Goal: Task Accomplishment & Management: Use online tool/utility

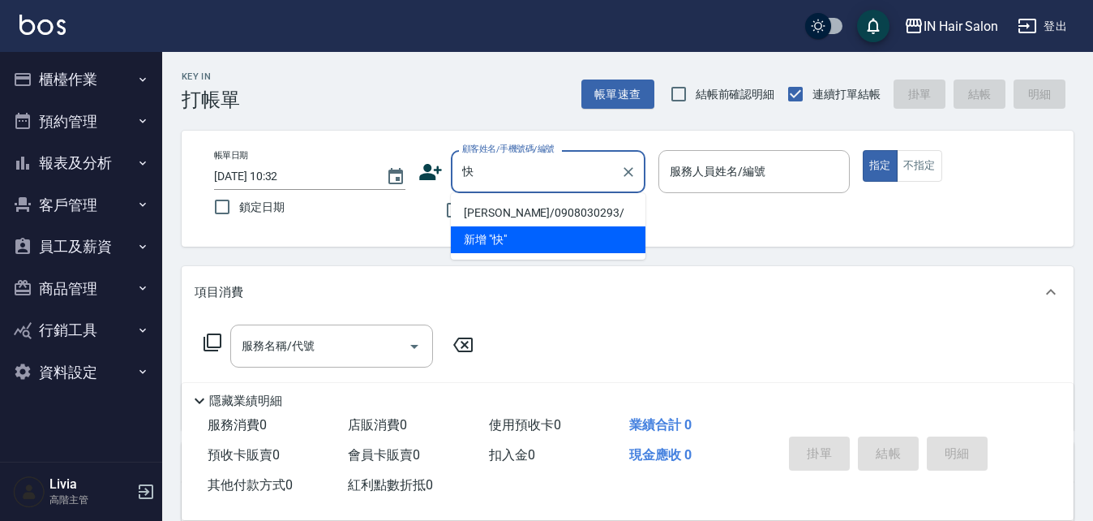
click at [500, 215] on li "[PERSON_NAME]/0908030293/" at bounding box center [548, 213] width 195 height 27
type input "[PERSON_NAME]/0908030293/"
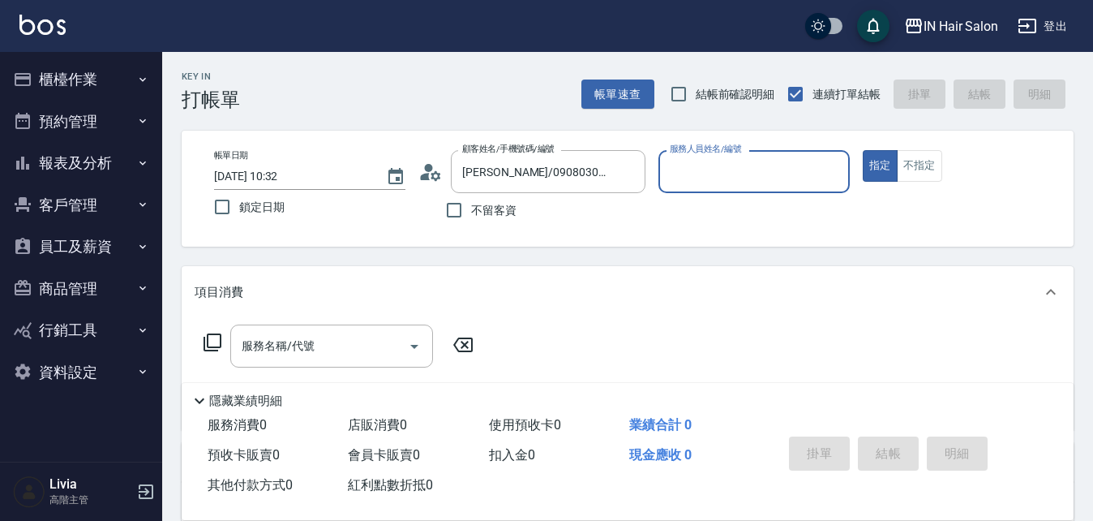
type input "6號設計師[PERSON_NAME]-6"
click at [208, 336] on icon at bounding box center [213, 342] width 18 height 18
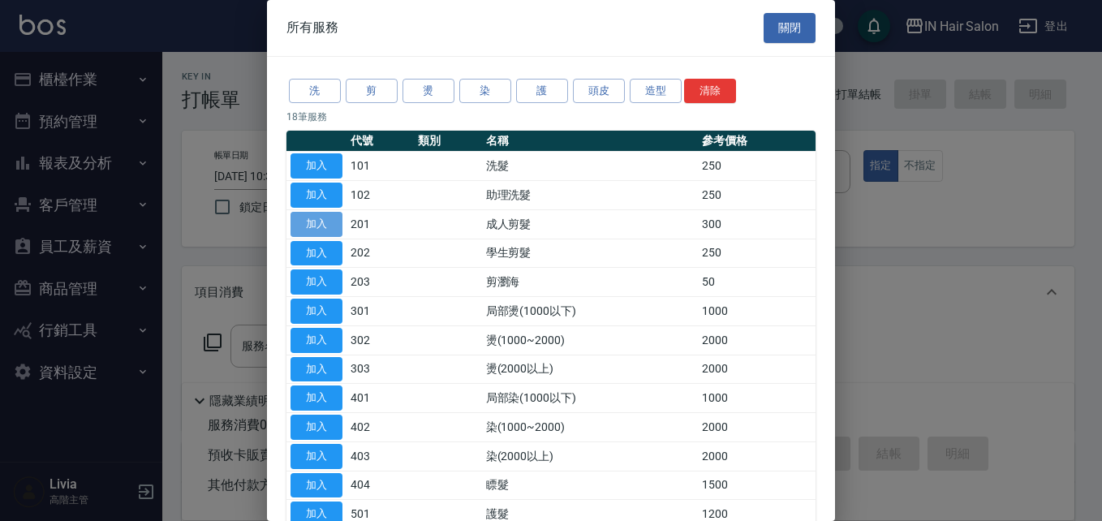
click at [312, 220] on button "加入" at bounding box center [316, 224] width 52 height 25
type input "成人剪髮(201)"
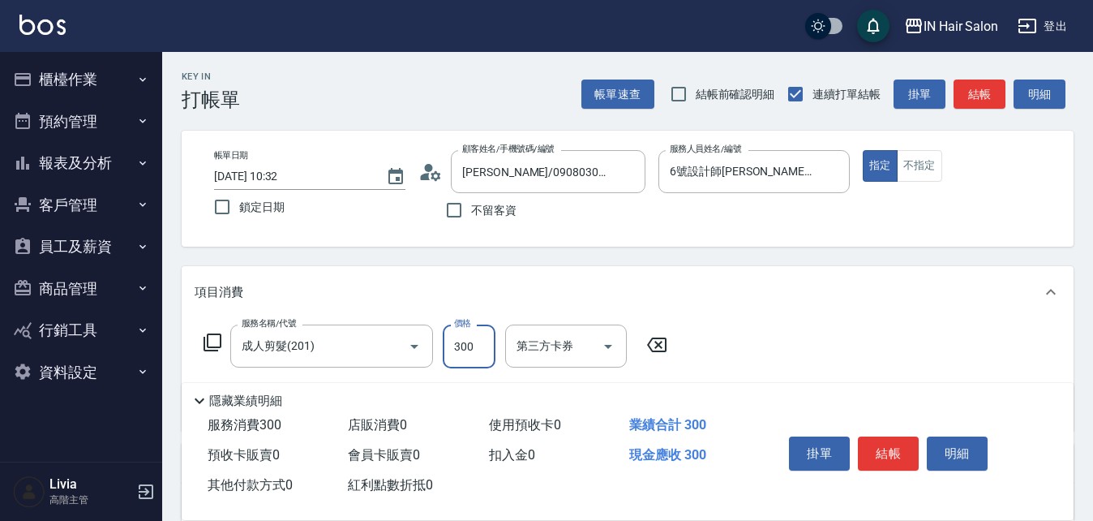
click at [477, 354] on input "300" at bounding box center [469, 346] width 53 height 44
type input "400"
click at [810, 331] on div "服務名稱/代號 成人剪髮(201) 服務名稱/代號 價格 400 價格 第三方卡券 第三方卡券" at bounding box center [628, 374] width 892 height 113
click at [894, 444] on button "結帳" at bounding box center [888, 453] width 61 height 34
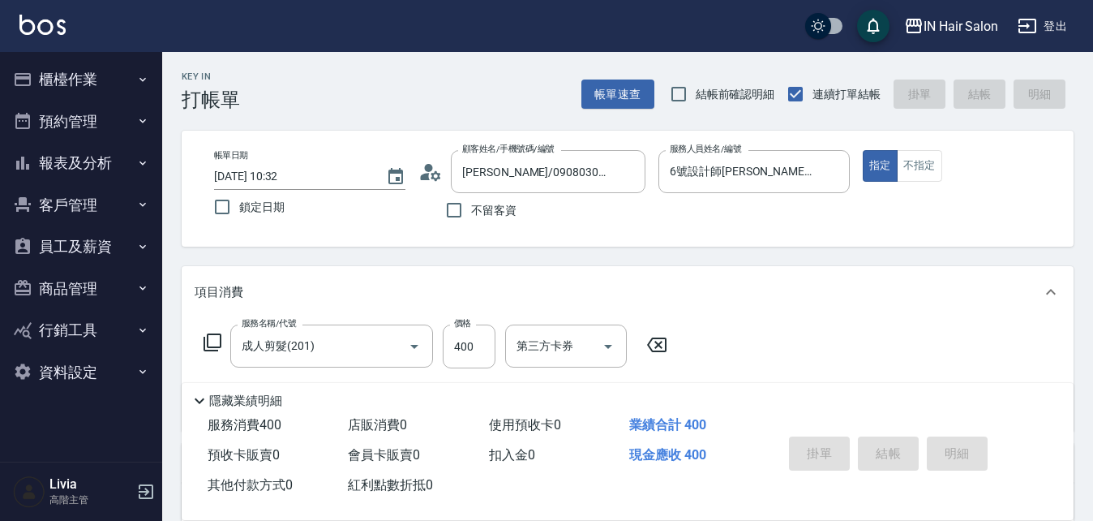
type input "[DATE] 11:23"
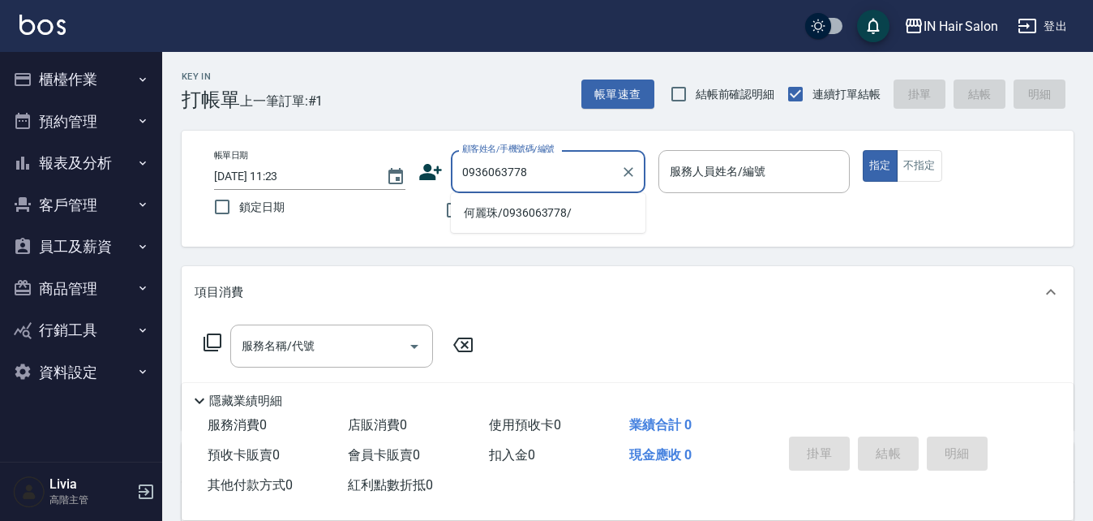
click at [505, 216] on li "何麗珠/0936063778/" at bounding box center [548, 213] width 195 height 27
type input "何麗珠/0936063778/"
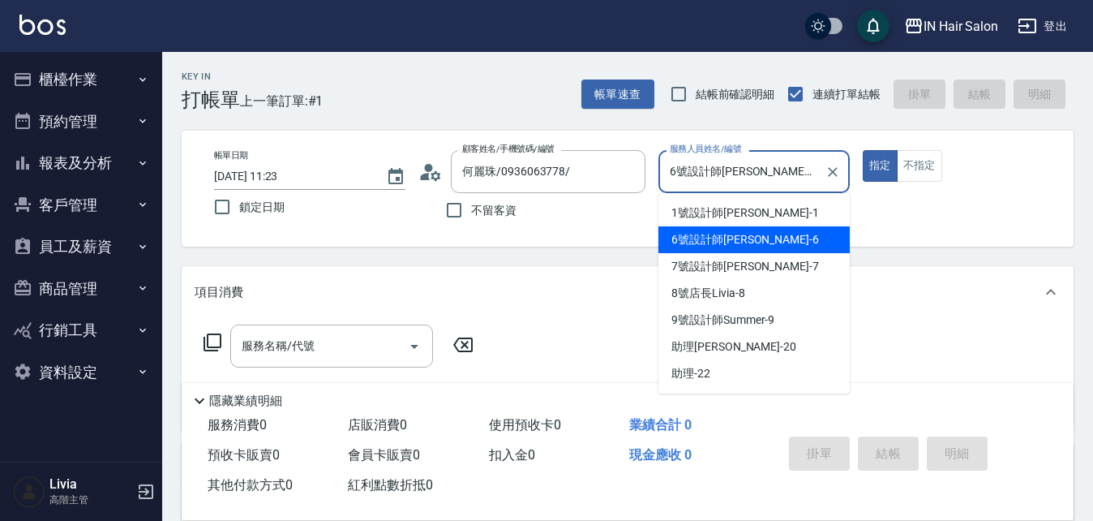
drag, startPoint x: 777, startPoint y: 161, endPoint x: 761, endPoint y: 177, distance: 22.4
click at [776, 161] on input "6號設計師[PERSON_NAME]-6" at bounding box center [742, 171] width 152 height 28
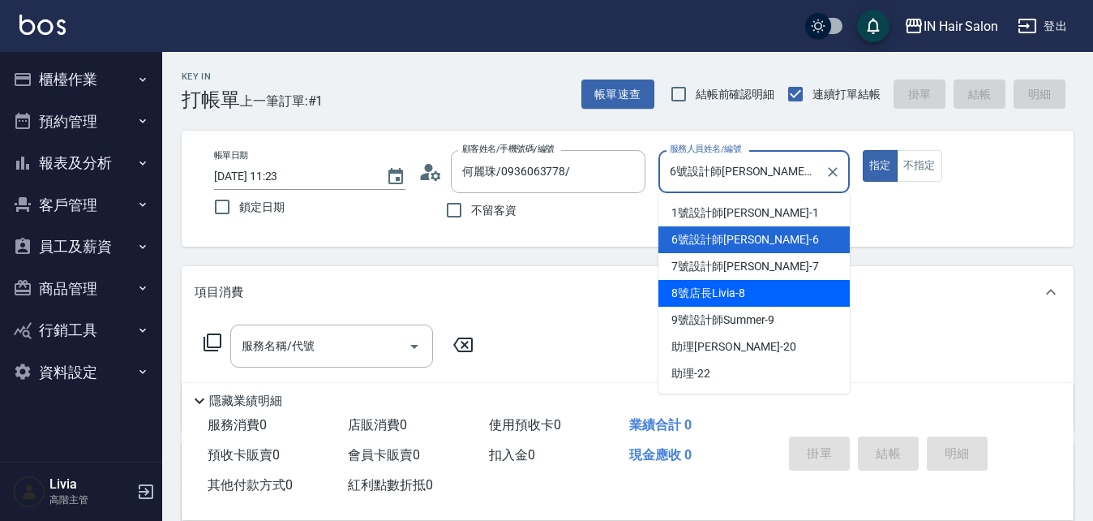
click at [689, 289] on span "8號店長Livia -8" at bounding box center [708, 293] width 73 height 17
type input "8號店長Livia-8"
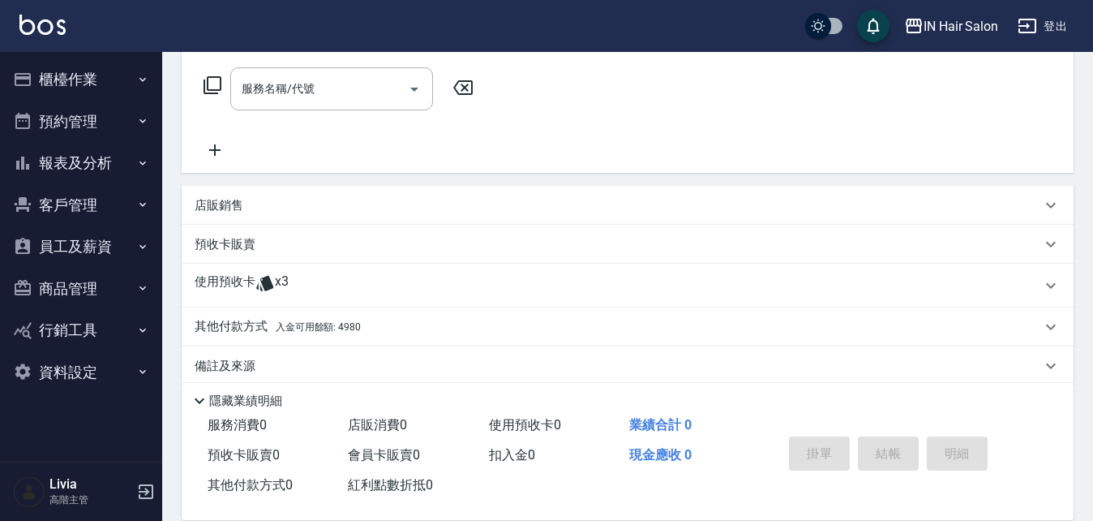
scroll to position [277, 0]
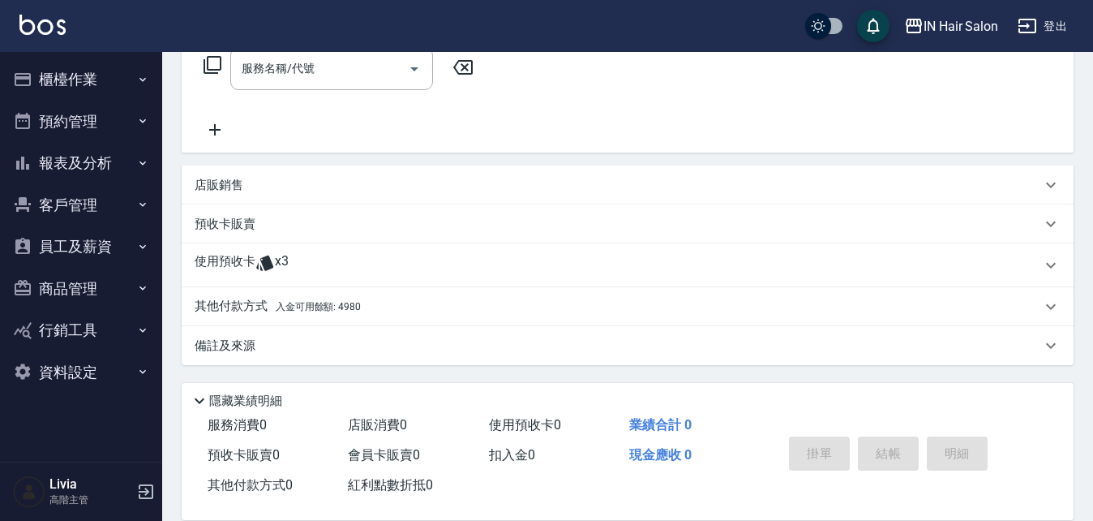
click at [231, 267] on p "使用預收卡" at bounding box center [225, 265] width 61 height 24
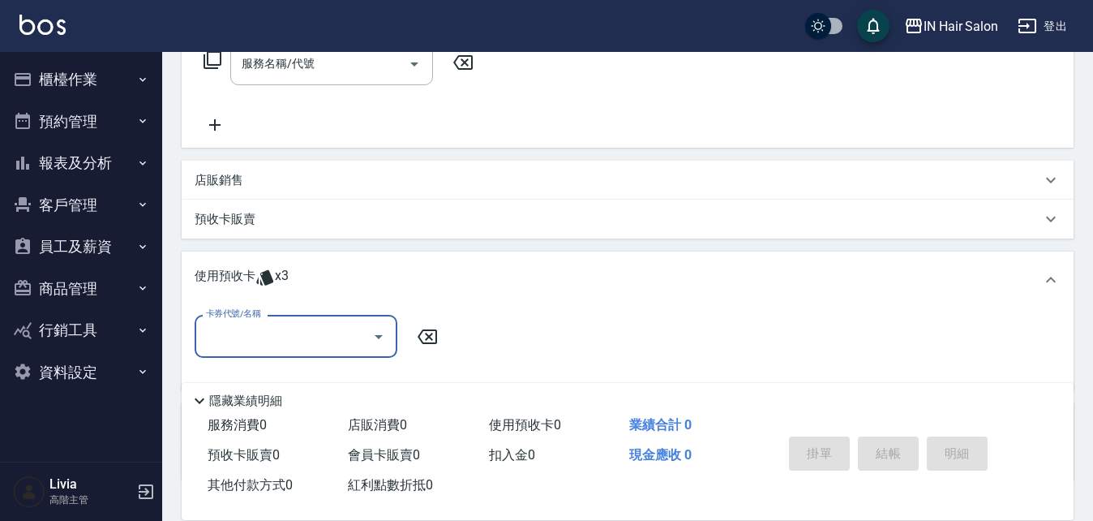
scroll to position [359, 0]
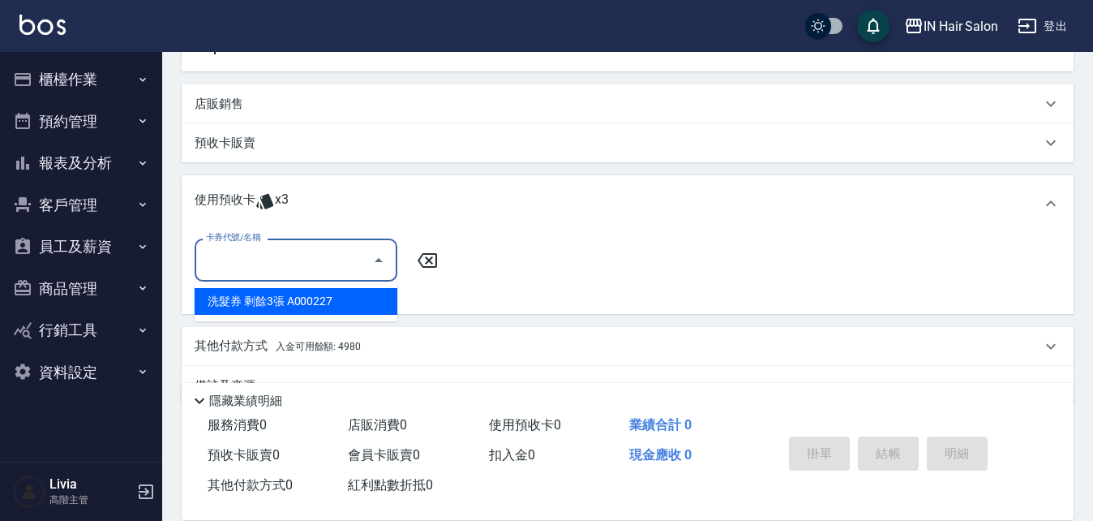
click at [276, 254] on input "卡券代號/名稱" at bounding box center [284, 260] width 164 height 28
click at [268, 298] on div "洗髮券 剩餘3張 A000227" at bounding box center [296, 301] width 203 height 27
type input "洗髮券 A000227"
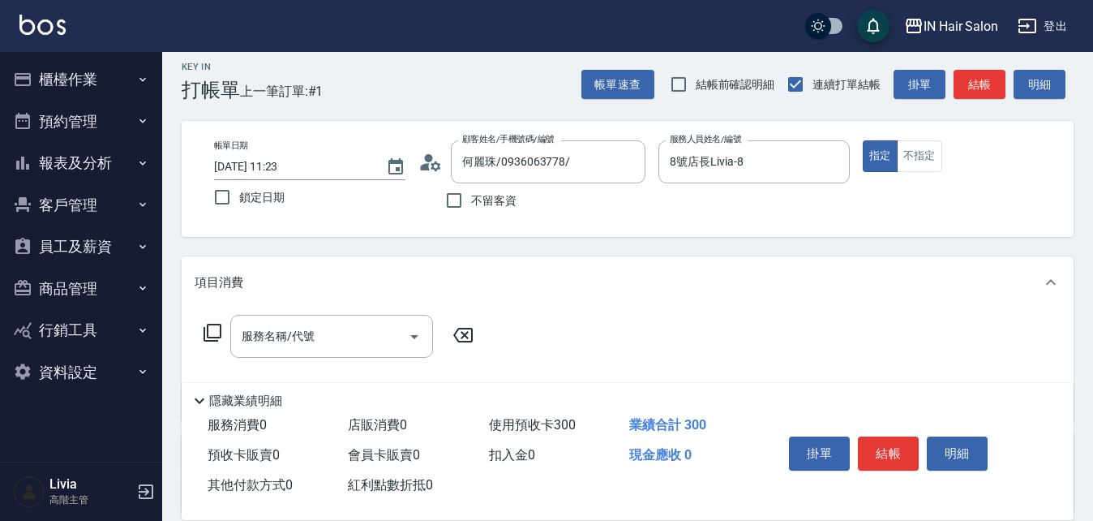
scroll to position [0, 0]
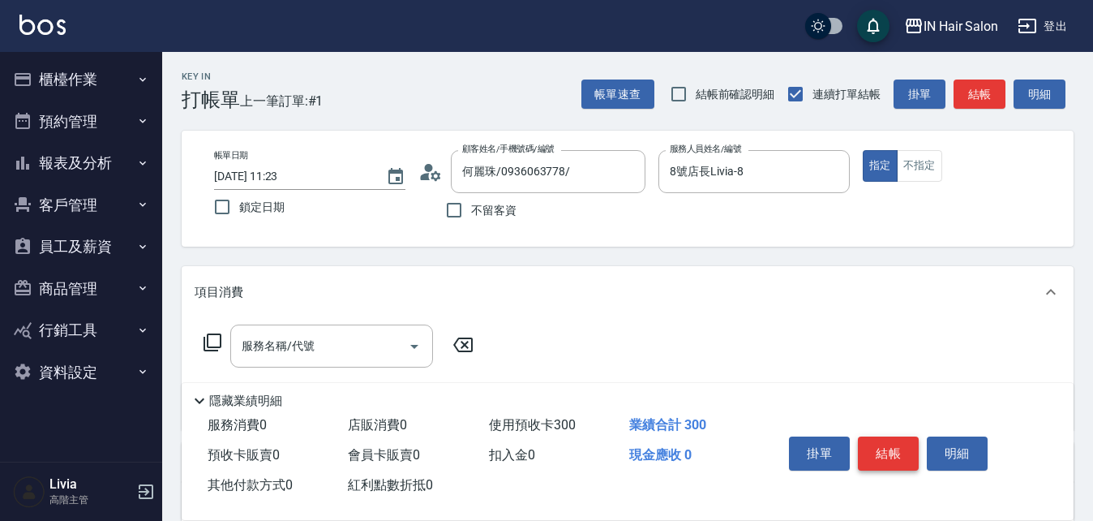
click at [895, 440] on button "結帳" at bounding box center [888, 453] width 61 height 34
